Goal: Check status: Check status

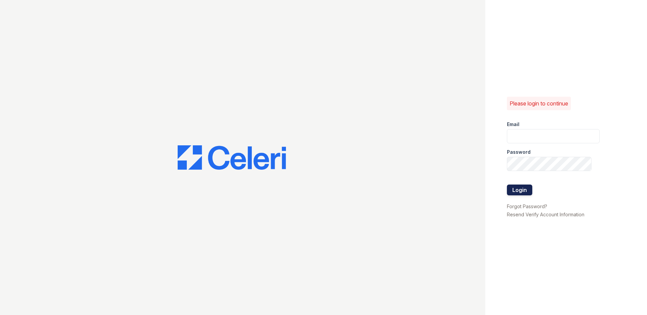
type input "LConde@trinity-pm.com"
click at [512, 194] on button "Login" at bounding box center [519, 190] width 25 height 11
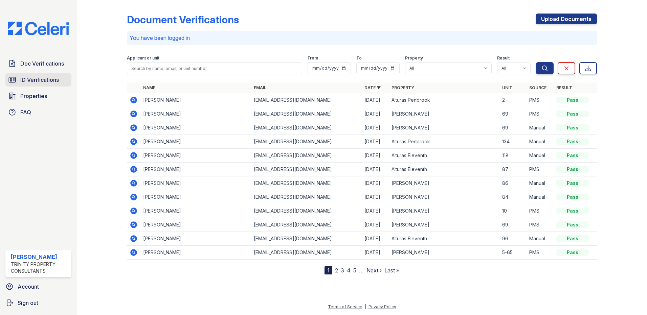
click at [54, 79] on span "ID Verifications" at bounding box center [39, 80] width 39 height 8
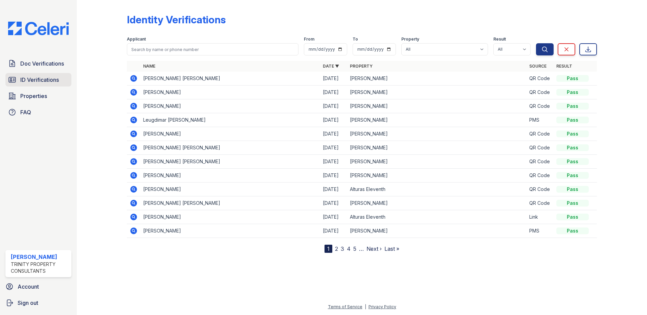
click at [22, 77] on span "ID Verifications" at bounding box center [39, 80] width 39 height 8
click at [27, 76] on span "ID Verifications" at bounding box center [39, 80] width 39 height 8
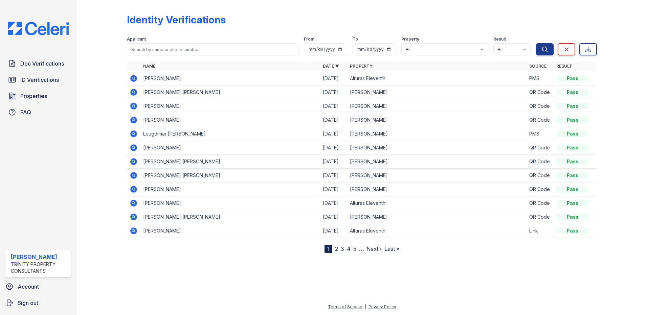
click at [136, 77] on icon at bounding box center [133, 78] width 7 height 7
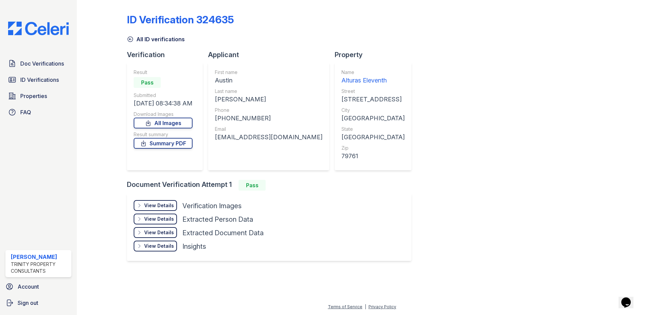
click at [167, 202] on div "View Details" at bounding box center [159, 205] width 30 height 7
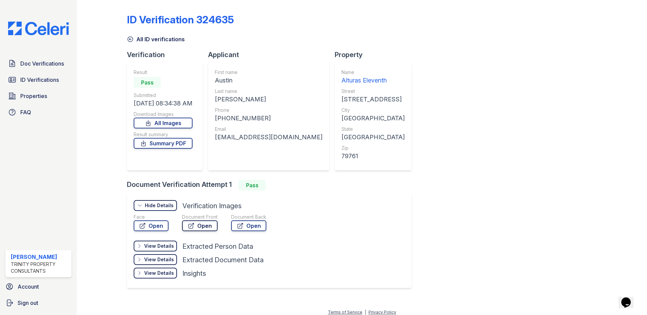
click at [189, 226] on icon at bounding box center [191, 226] width 7 height 7
click at [168, 148] on link "Summary PDF" at bounding box center [163, 143] width 59 height 11
